Goal: Navigation & Orientation: Find specific page/section

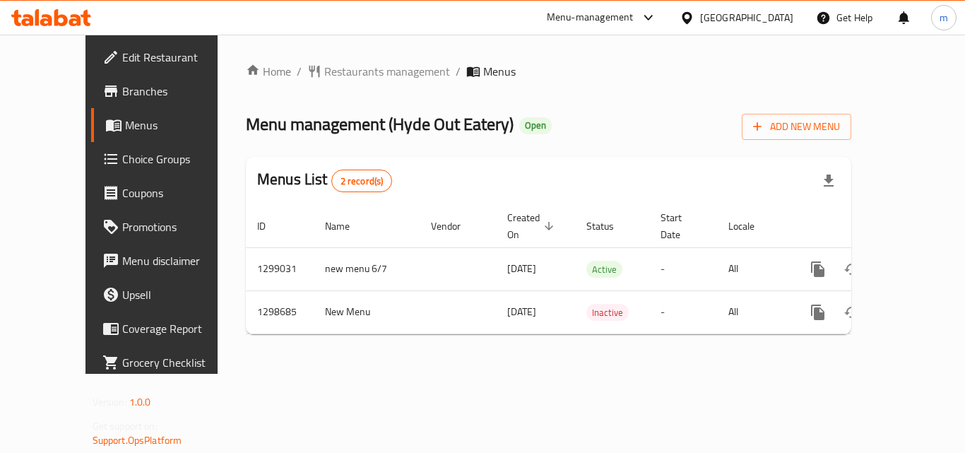
click at [787, 14] on div "Oman" at bounding box center [746, 18] width 93 height 16
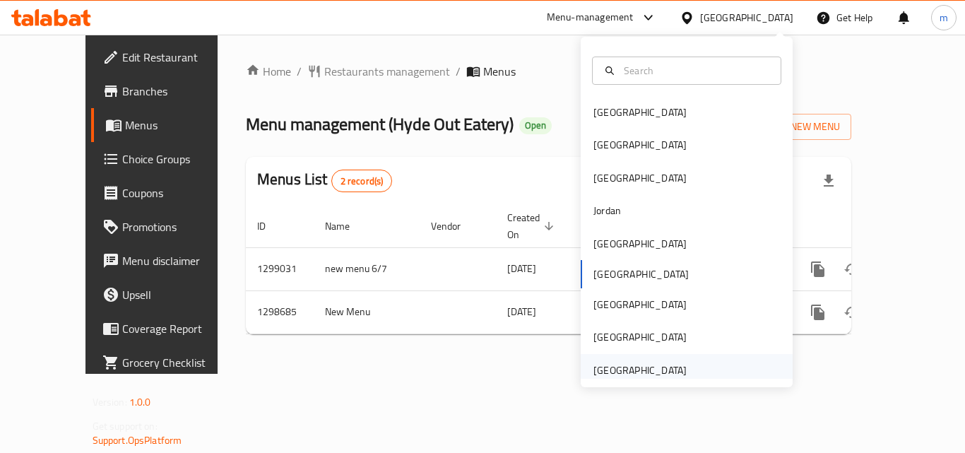
click at [630, 372] on div "[GEOGRAPHIC_DATA]" at bounding box center [639, 370] width 93 height 16
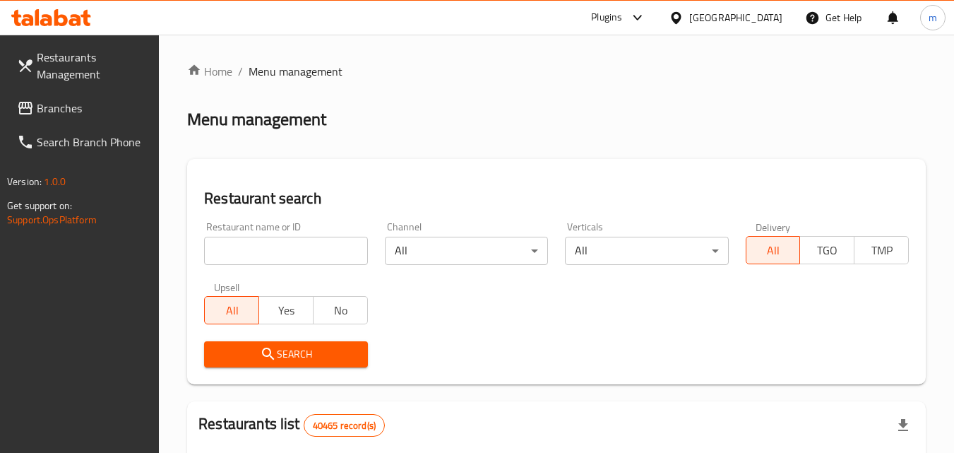
click at [66, 107] on span "Branches" at bounding box center [93, 108] width 112 height 17
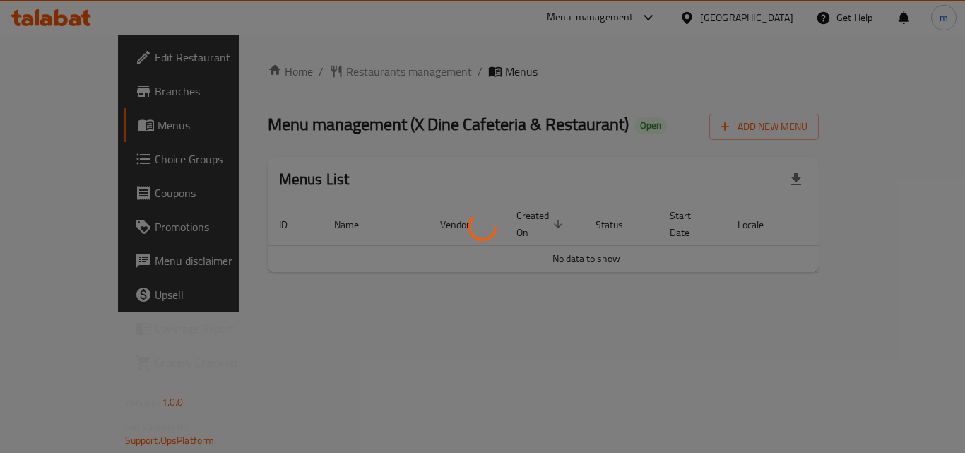
click at [69, 157] on div at bounding box center [482, 226] width 965 height 453
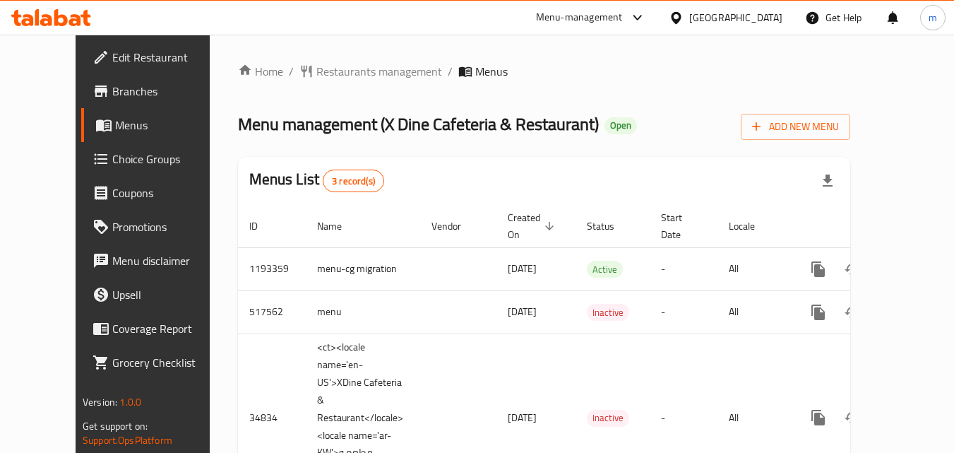
click at [112, 162] on span "Choice Groups" at bounding box center [168, 158] width 112 height 17
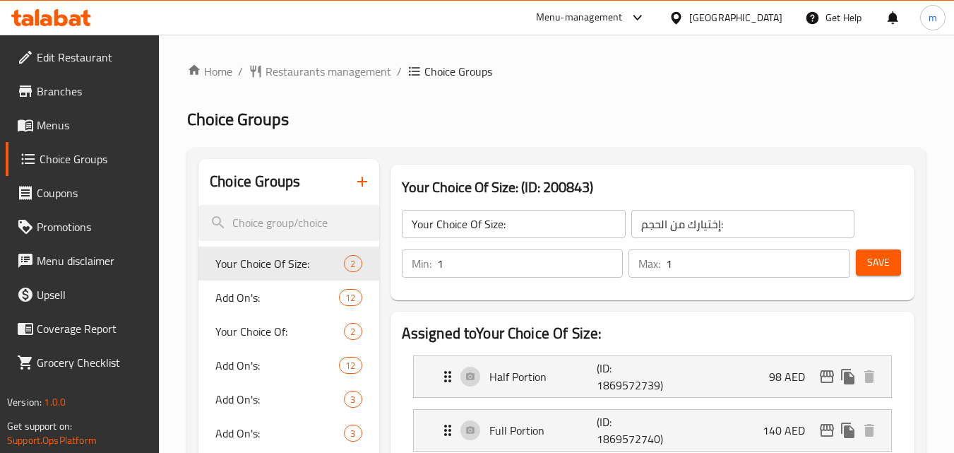
scroll to position [141, 0]
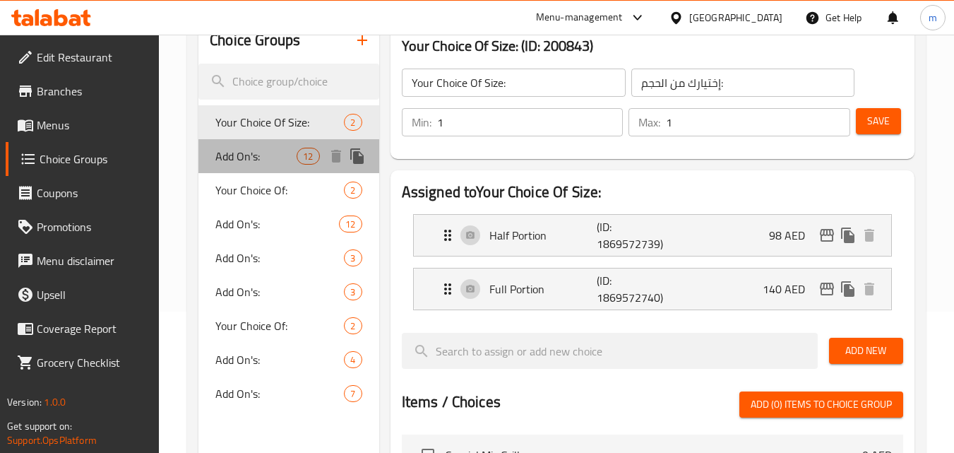
click at [284, 146] on div "Add On's: 12" at bounding box center [288, 156] width 180 height 34
type input "Add On's:"
type input "الإضافات:"
type input "0"
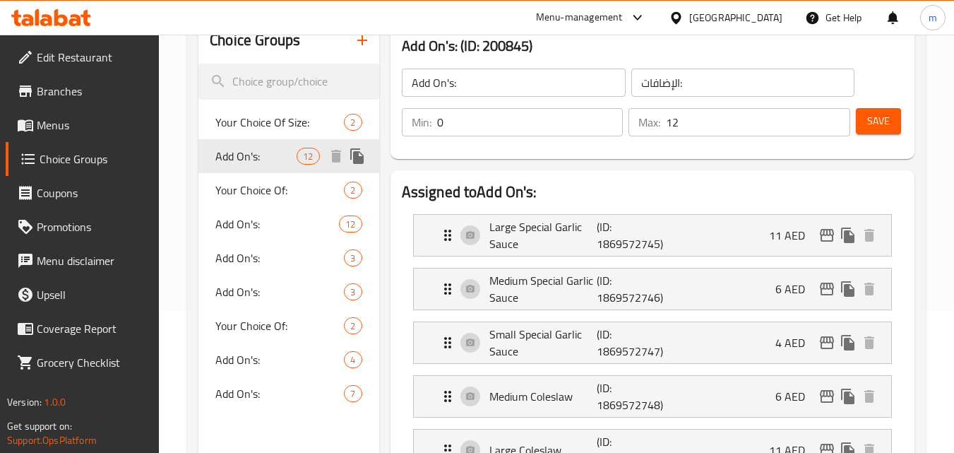
click at [249, 155] on span "Add On's:" at bounding box center [255, 156] width 81 height 17
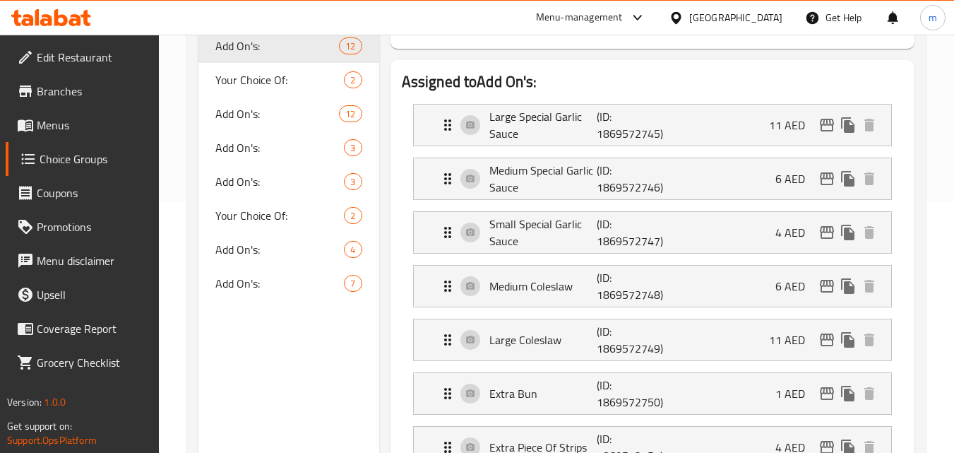
scroll to position [212, 0]
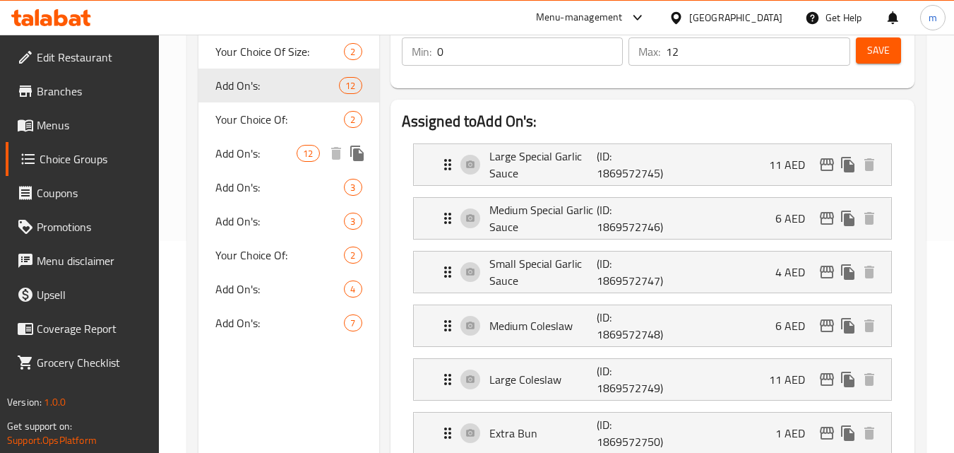
click at [242, 158] on span "Add On's:" at bounding box center [255, 153] width 81 height 17
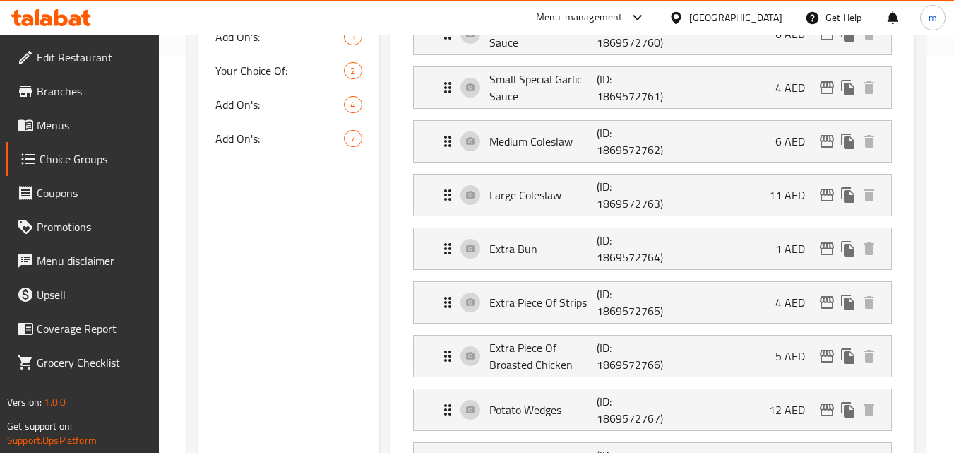
scroll to position [282, 0]
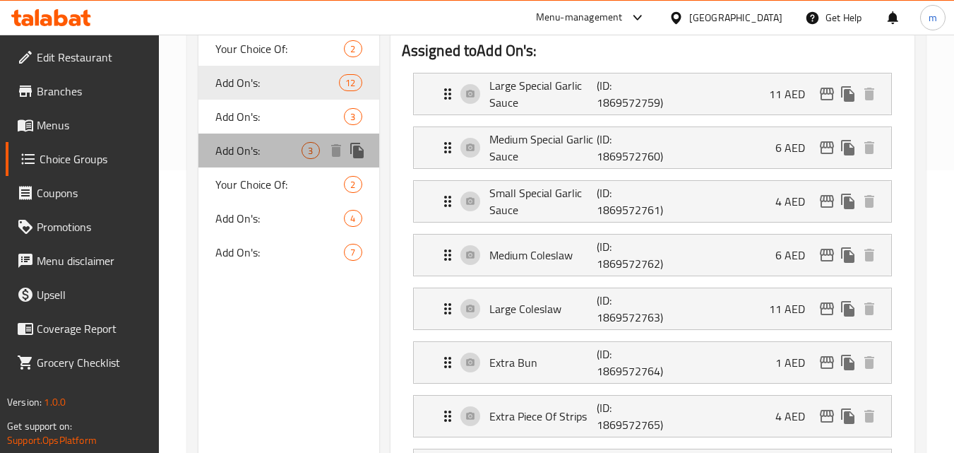
click at [232, 145] on span "Add On's:" at bounding box center [258, 150] width 86 height 17
type input "1"
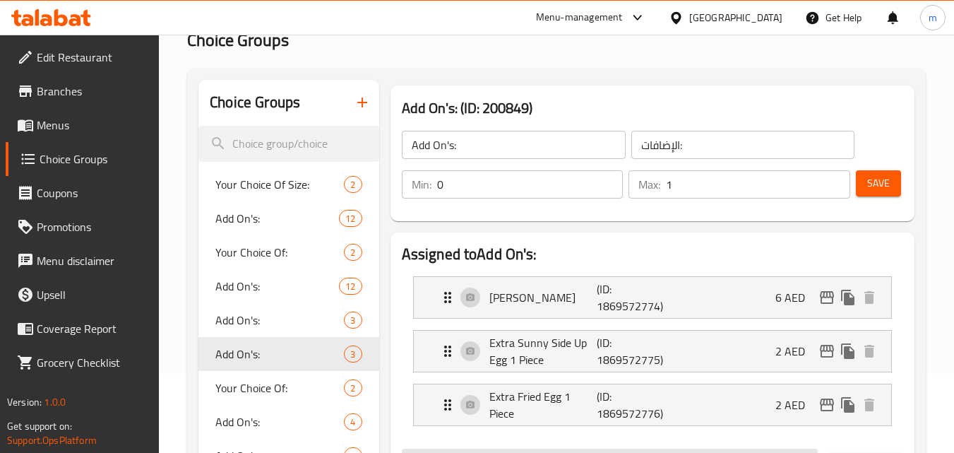
scroll to position [71, 0]
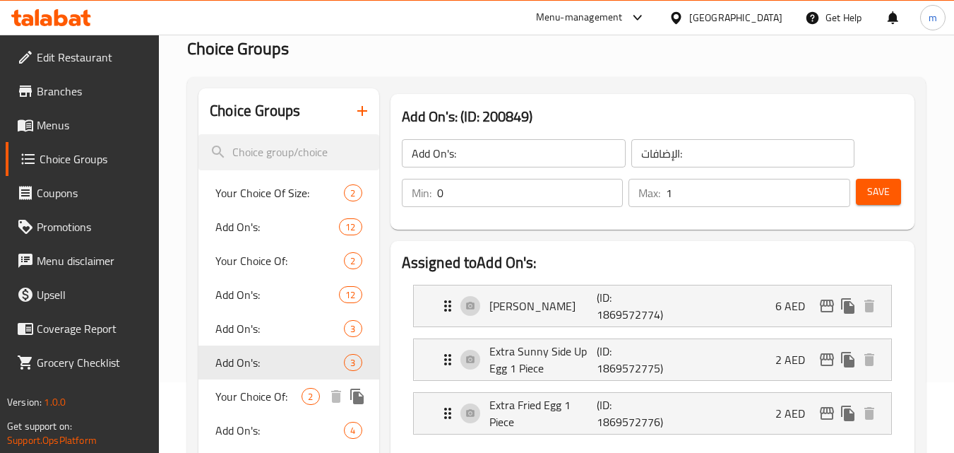
click at [258, 383] on div "Your Choice Of: 2" at bounding box center [288, 396] width 180 height 34
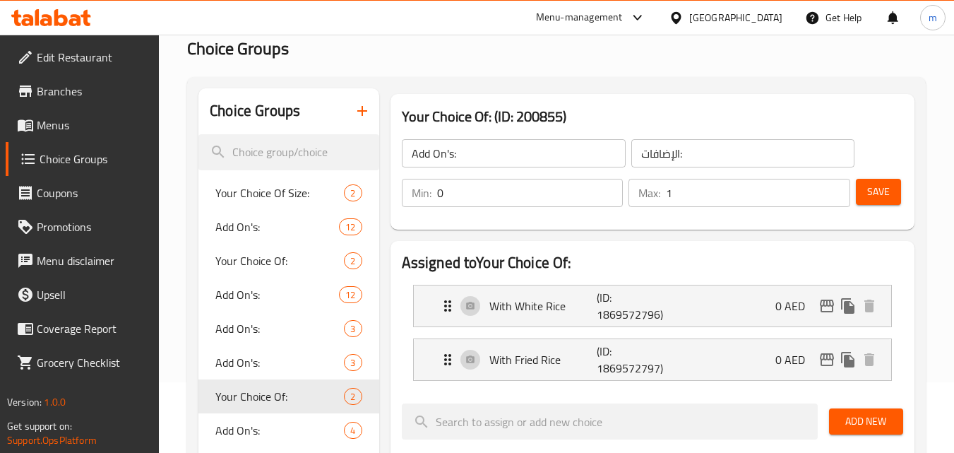
type input "Your Choice Of:"
type input "إختيارك من:"
type input "1"
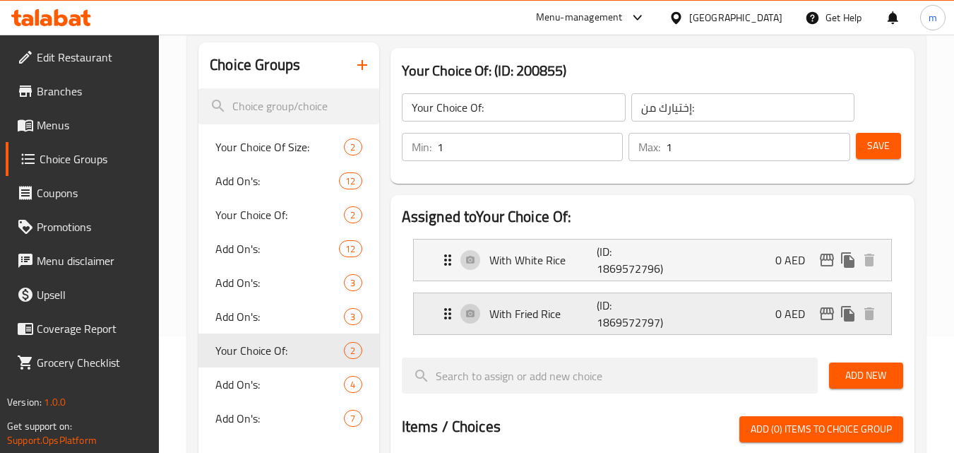
scroll to position [212, 0]
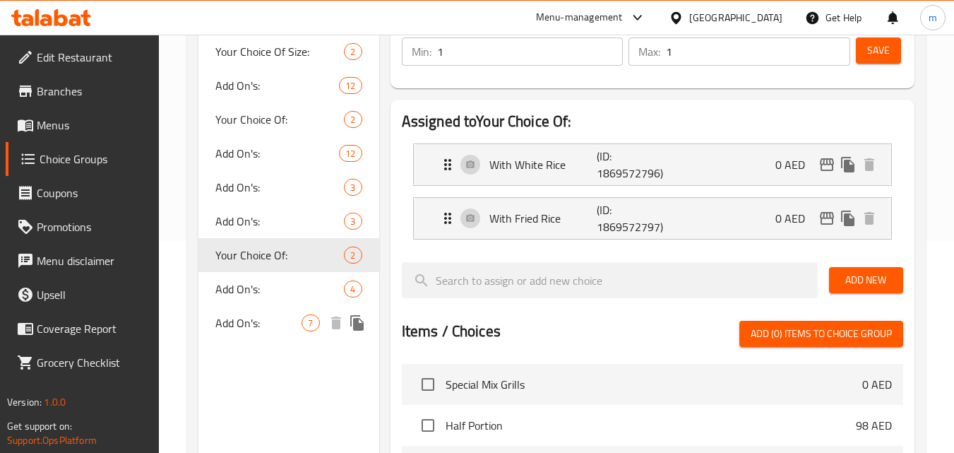
click at [235, 323] on span "Add On's:" at bounding box center [258, 322] width 86 height 17
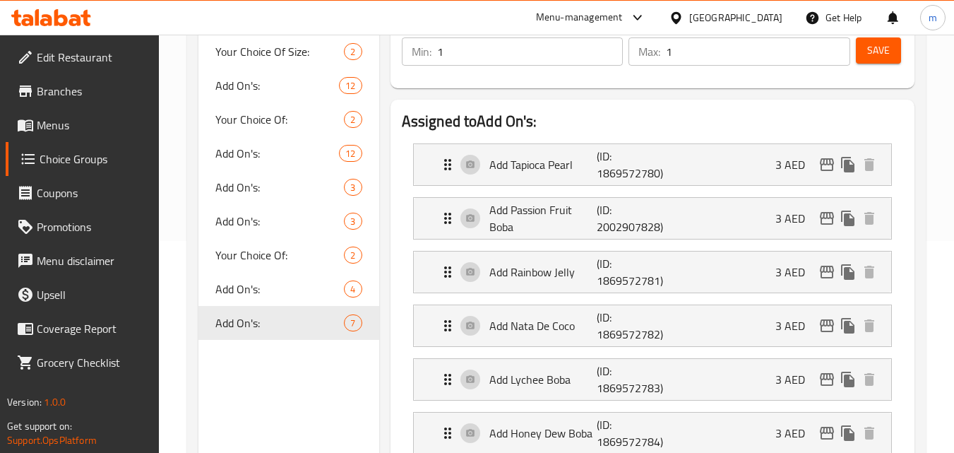
type input "Add On's:"
type input "الإضافات:"
type input "0"
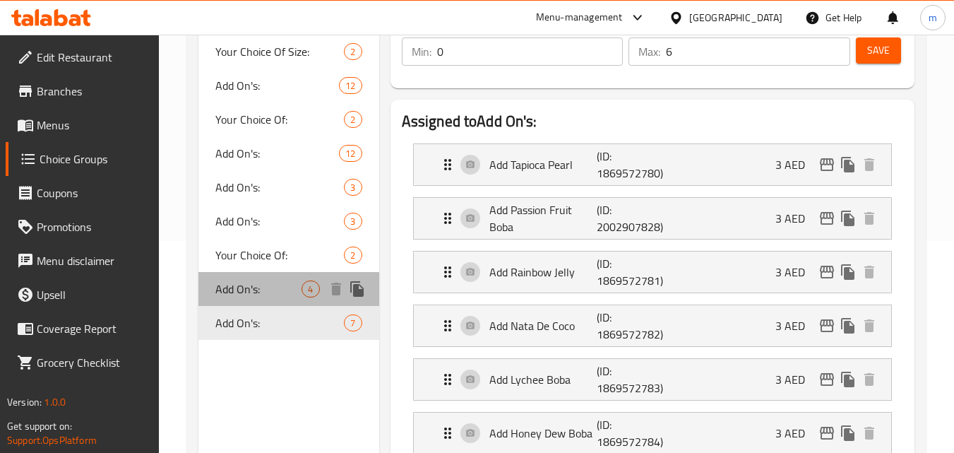
click at [229, 297] on span "Add On's:" at bounding box center [258, 288] width 86 height 17
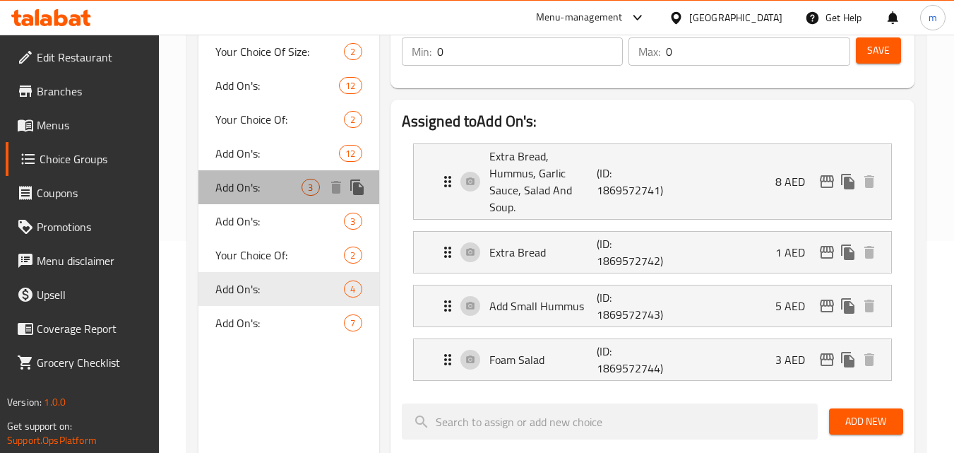
click at [257, 191] on span "Add On's:" at bounding box center [258, 187] width 86 height 17
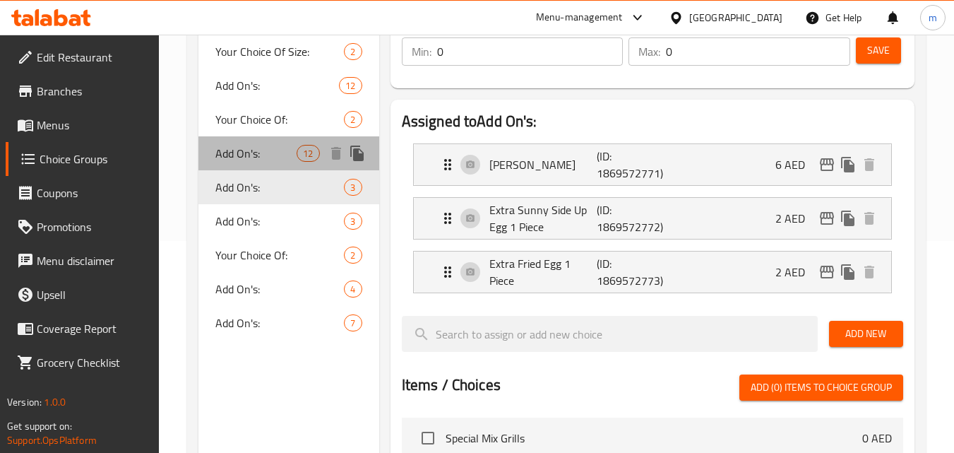
click at [222, 157] on span "Add On's:" at bounding box center [255, 153] width 81 height 17
type input "10"
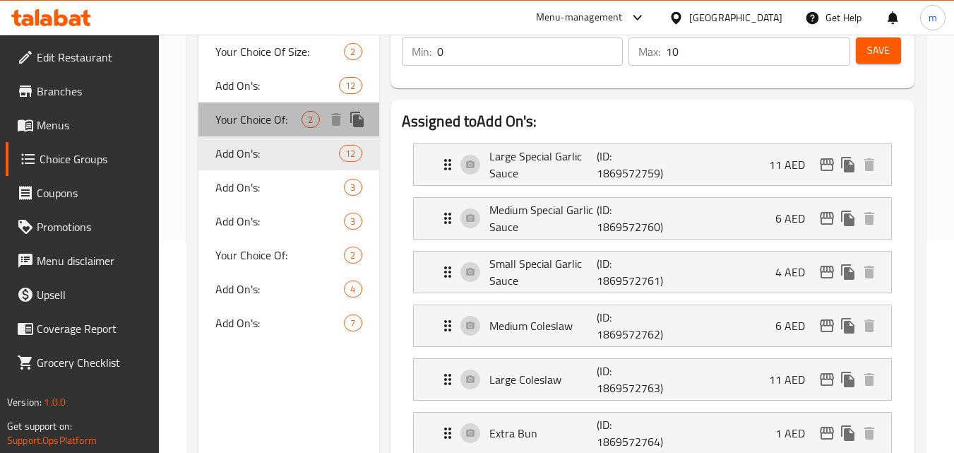
click at [258, 123] on span "Your Choice Of:" at bounding box center [258, 119] width 86 height 17
type input "Your Choice Of:"
type input "إختيارك من:"
type input "1"
